Goal: Information Seeking & Learning: Learn about a topic

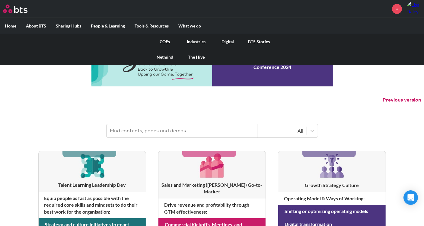
click at [164, 43] on link "COEs" at bounding box center [164, 42] width 31 height 16
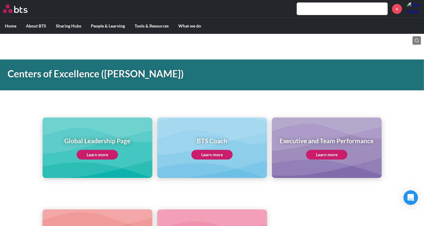
click at [106, 155] on link "Learn more" at bounding box center [97, 155] width 41 height 10
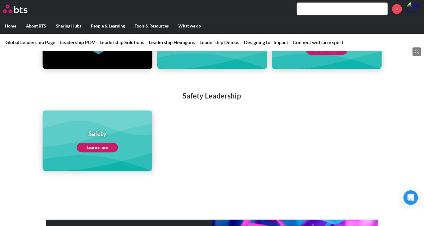
scroll to position [1508, 0]
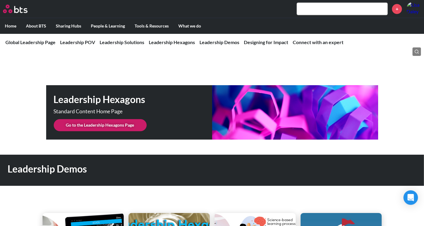
click at [129, 119] on link "Go to the Leadership Hexagons Page" at bounding box center [100, 125] width 93 height 12
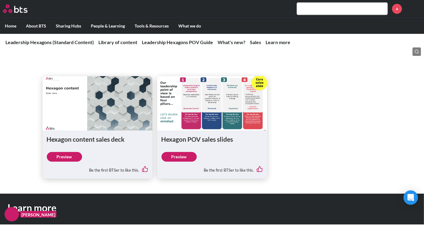
scroll to position [670, 0]
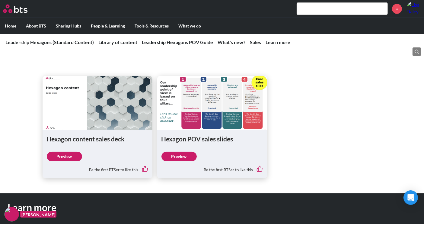
click at [72, 156] on link "Preview" at bounding box center [64, 156] width 35 height 10
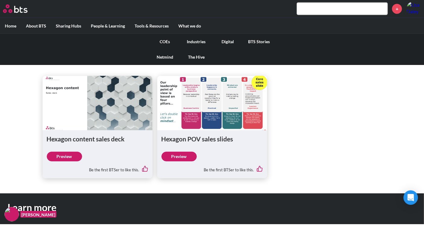
click at [191, 25] on label "What we do" at bounding box center [189, 26] width 32 height 16
click at [0, 0] on input "What we do" at bounding box center [0, 0] width 0 height 0
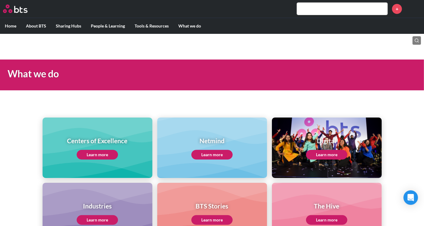
scroll to position [33, 0]
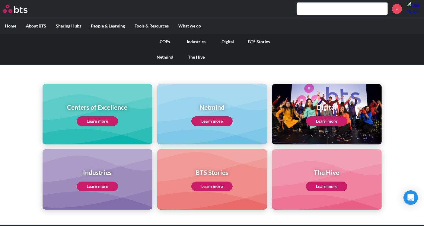
click at [166, 43] on link "COEs" at bounding box center [164, 42] width 31 height 16
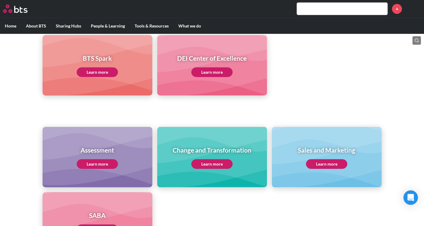
scroll to position [201, 0]
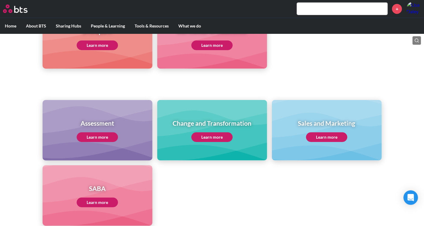
click at [225, 138] on link "Learn more" at bounding box center [211, 137] width 41 height 10
click at [208, 137] on link "Learn more" at bounding box center [211, 137] width 41 height 10
